Goal: Use online tool/utility: Use online tool/utility

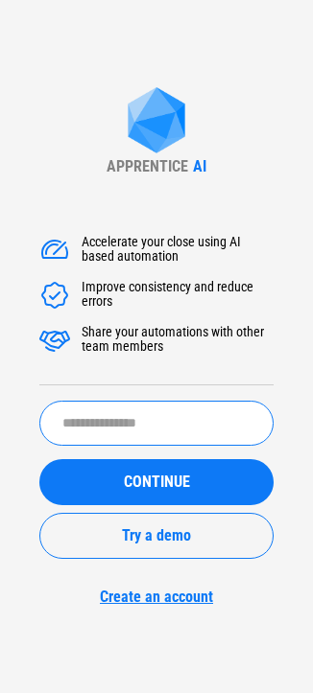
click at [182, 433] on input "text" at bounding box center [156, 423] width 234 height 45
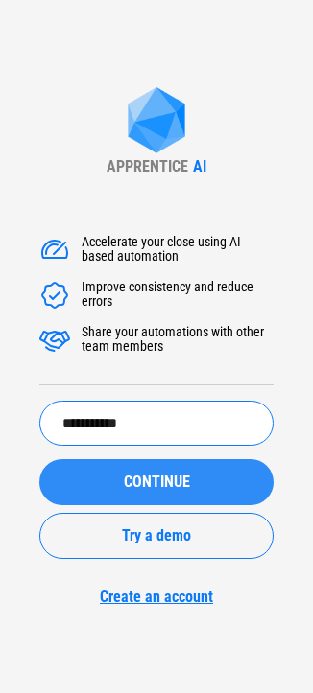
type input "**********"
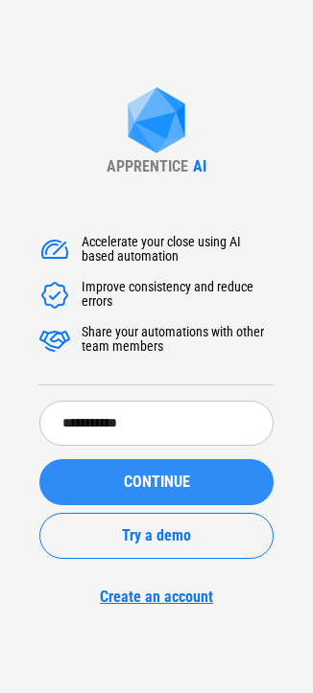
click at [167, 476] on span "CONTINUE" at bounding box center [157, 482] width 66 height 15
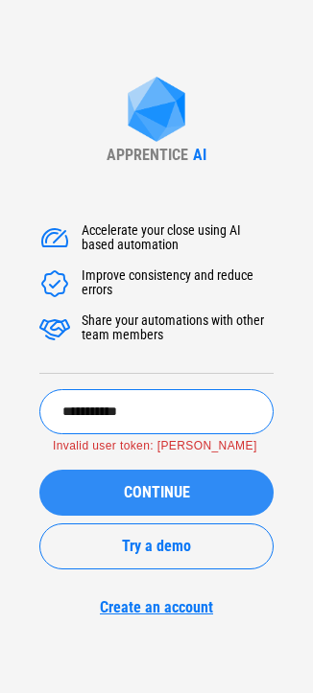
click at [160, 404] on input "**********" at bounding box center [156, 411] width 234 height 45
drag, startPoint x: 148, startPoint y: 399, endPoint x: -22, endPoint y: 413, distance: 170.4
click at [0, 413] on html "**********" at bounding box center [156, 346] width 313 height 693
type input "**********"
click at [39, 470] on button "CONTINUE" at bounding box center [156, 493] width 234 height 46
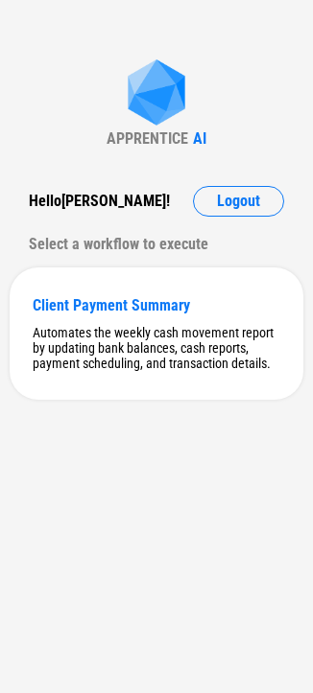
click at [272, 497] on div "APPRENTICE AI Hello Carmen ! Logout Select a workflow to execute Client Payment…" at bounding box center [156, 346] width 313 height 693
drag, startPoint x: 0, startPoint y: 265, endPoint x: 108, endPoint y: 25, distance: 263.1
click at [109, 25] on div "APPRENTICE AI Hello Carmen ! Logout Select a workflow to execute Client Payment…" at bounding box center [156, 346] width 313 height 693
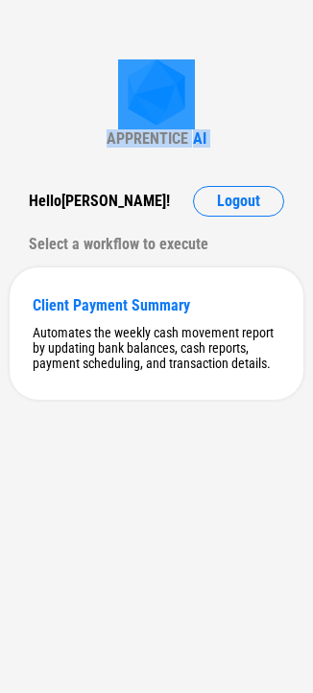
drag, startPoint x: 108, startPoint y: 25, endPoint x: 184, endPoint y: 455, distance: 436.3
click at [185, 456] on div "APPRENTICE AI Hello Carmen ! Logout Select a workflow to execute Client Payment…" at bounding box center [156, 346] width 313 height 693
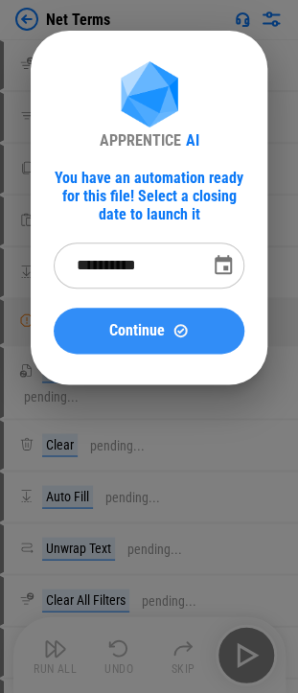
click at [196, 317] on button "Continue" at bounding box center [149, 331] width 191 height 46
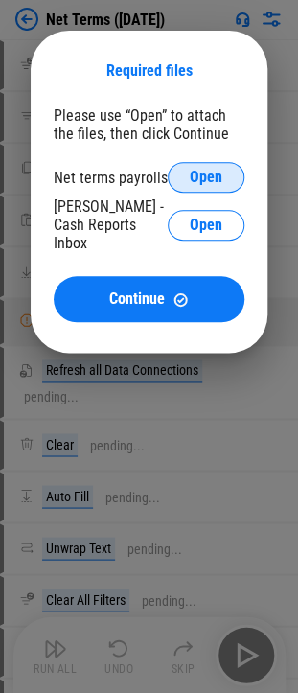
click at [213, 176] on span "Open" at bounding box center [206, 177] width 33 height 15
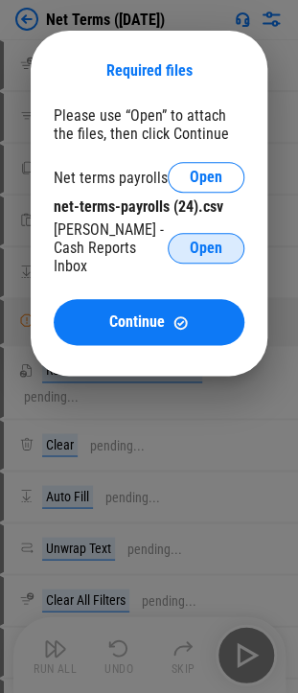
click at [224, 236] on button "Open" at bounding box center [206, 248] width 77 height 31
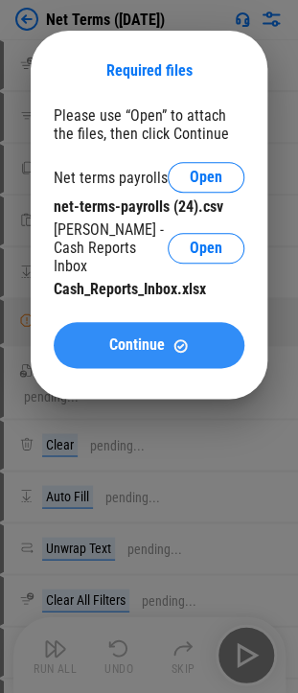
click at [146, 338] on span "Continue" at bounding box center [137, 345] width 56 height 15
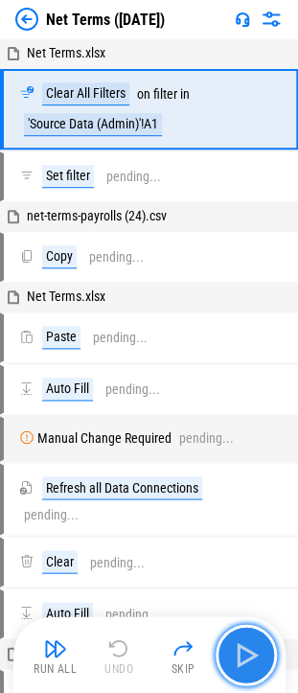
click at [247, 653] on img "button" at bounding box center [246, 655] width 31 height 31
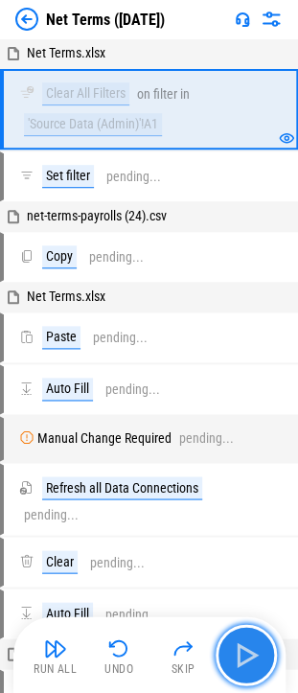
click at [246, 656] on img "button" at bounding box center [246, 655] width 31 height 31
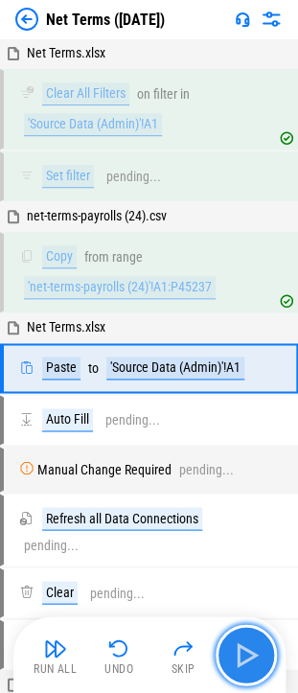
click at [249, 658] on img "button" at bounding box center [246, 655] width 31 height 31
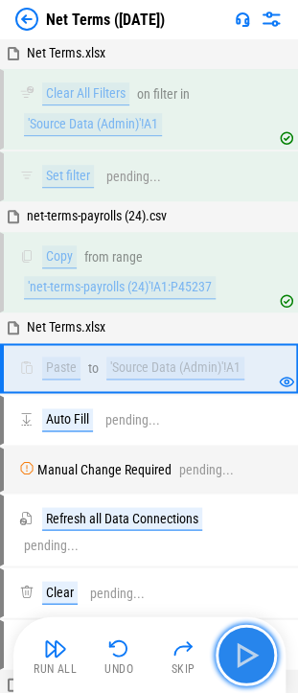
click at [241, 650] on img "button" at bounding box center [246, 655] width 31 height 31
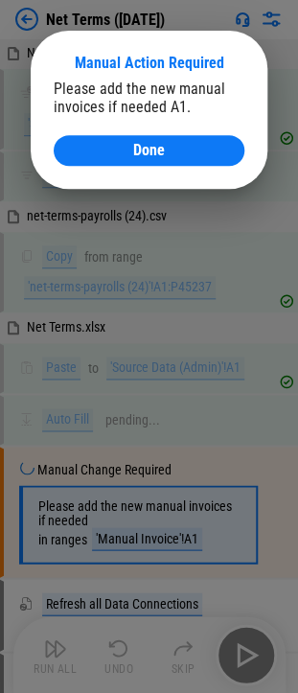
drag, startPoint x: 194, startPoint y: 144, endPoint x: 217, endPoint y: 107, distance: 43.1
click at [217, 107] on div "Please add the new manual invoices if needed A1. Done" at bounding box center [149, 123] width 191 height 86
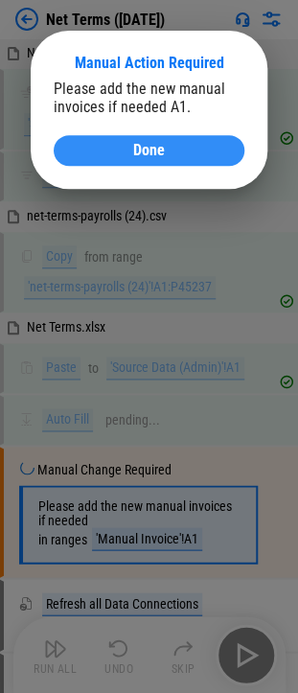
click at [221, 160] on button "Done" at bounding box center [149, 150] width 191 height 31
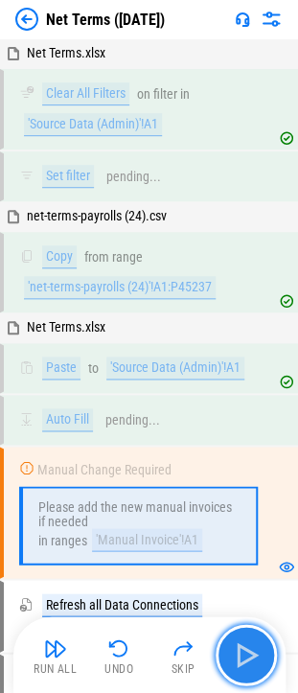
click at [238, 645] on img "button" at bounding box center [246, 655] width 31 height 31
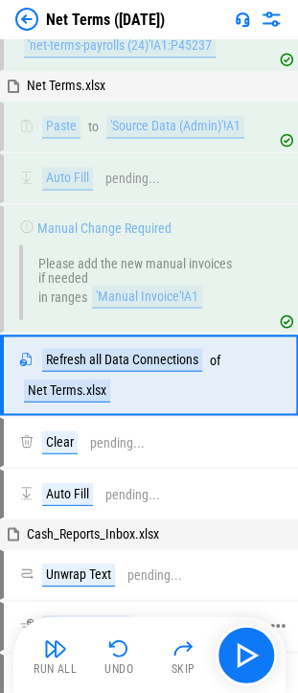
scroll to position [267, 0]
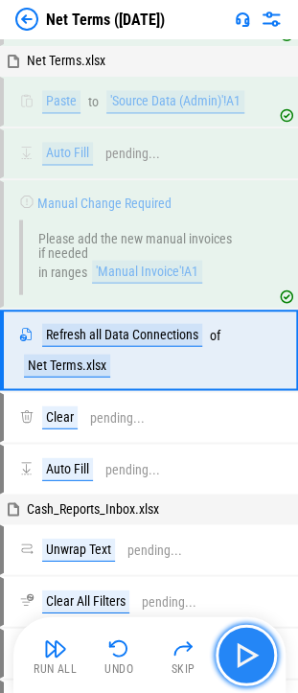
click at [247, 643] on img "button" at bounding box center [246, 655] width 31 height 31
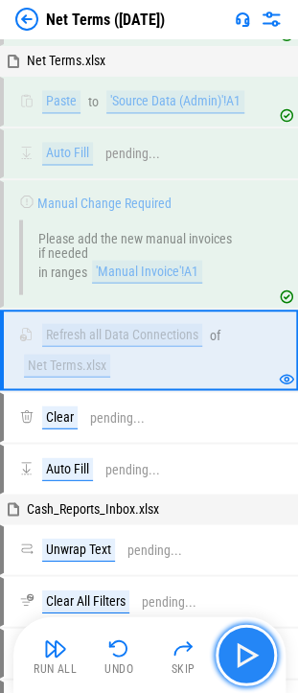
click at [242, 663] on img "button" at bounding box center [246, 655] width 31 height 31
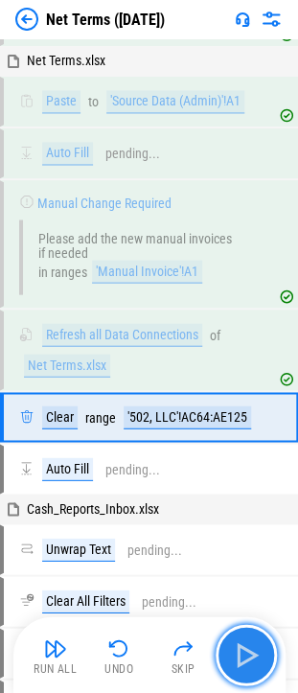
click at [242, 663] on img "button" at bounding box center [246, 655] width 31 height 31
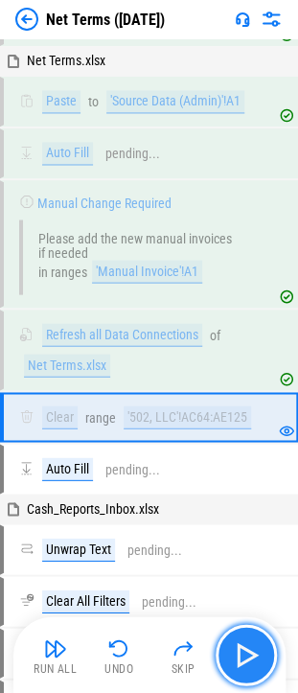
click at [239, 656] on img "button" at bounding box center [246, 655] width 31 height 31
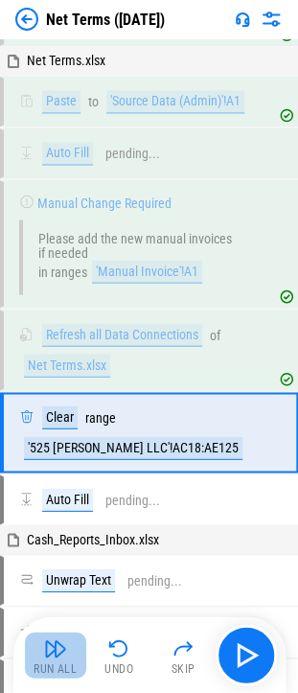
click at [44, 660] on button "Run All" at bounding box center [55, 655] width 61 height 46
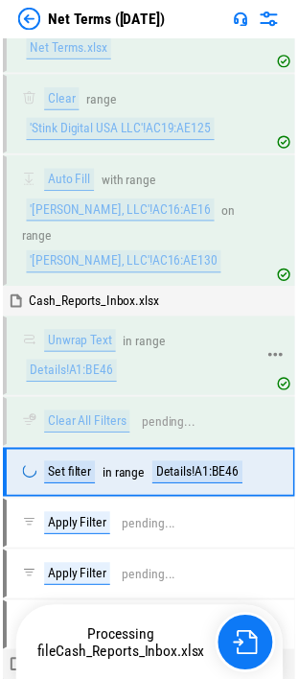
scroll to position [690, 0]
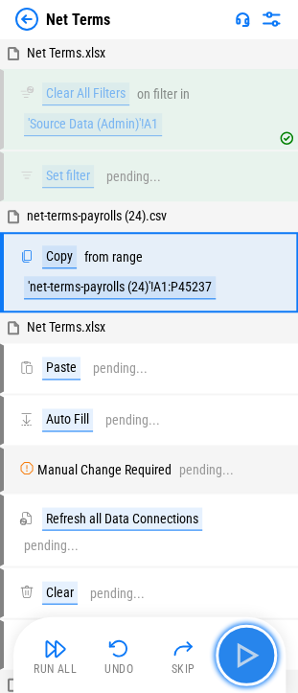
click at [253, 652] on img "button" at bounding box center [246, 655] width 31 height 31
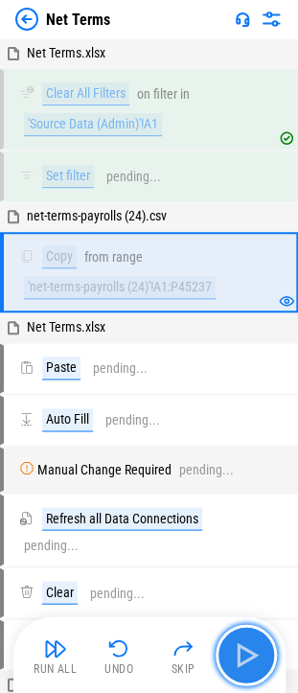
click at [249, 658] on img "button" at bounding box center [246, 655] width 31 height 31
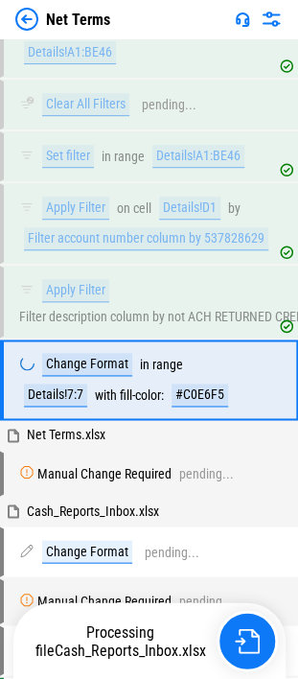
scroll to position [919, 0]
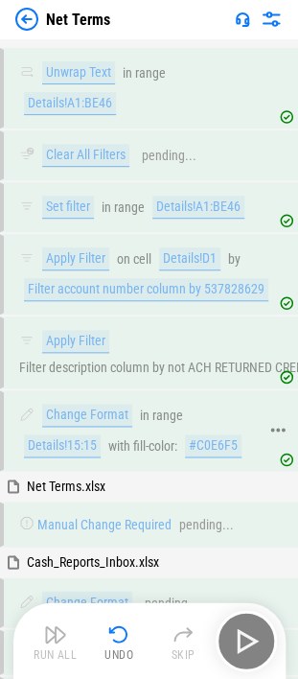
scroll to position [822, 0]
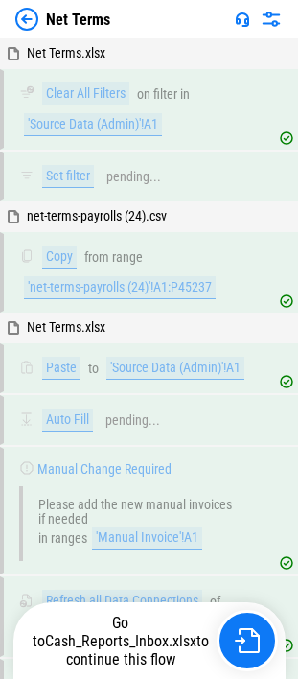
scroll to position [919, 0]
